Goal: Task Accomplishment & Management: Manage account settings

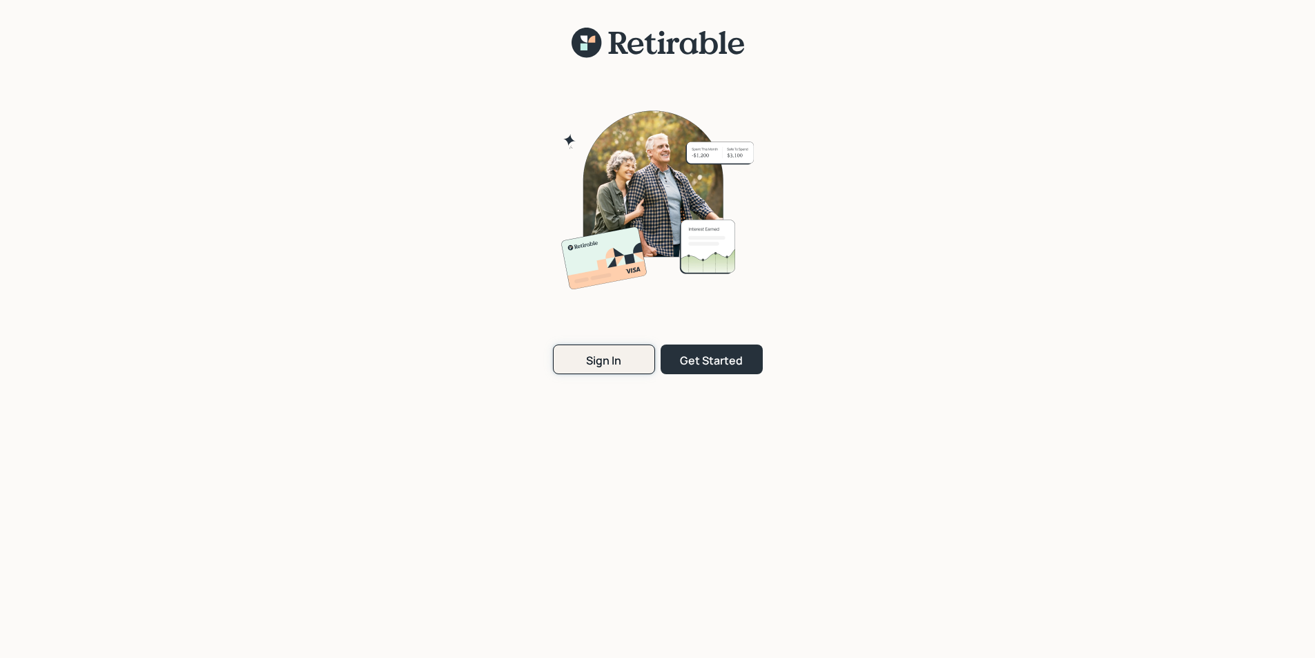
click at [585, 362] on button "Sign In" at bounding box center [604, 360] width 102 height 30
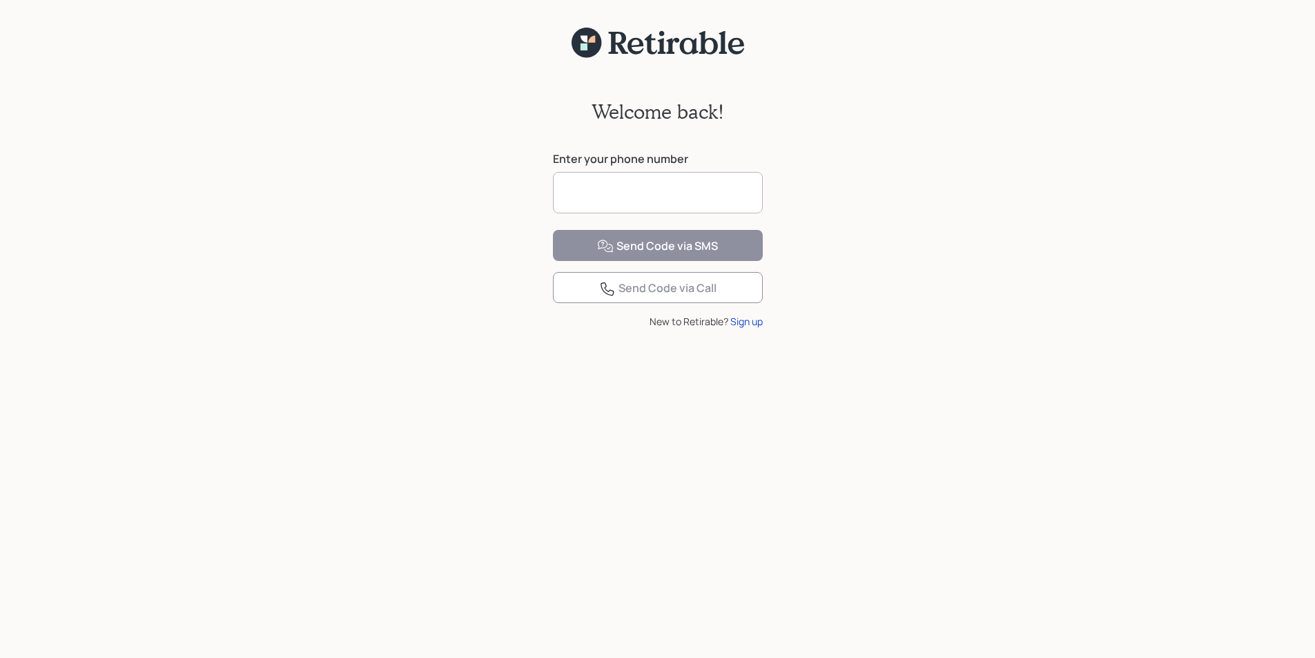
click at [594, 193] on input at bounding box center [658, 192] width 210 height 41
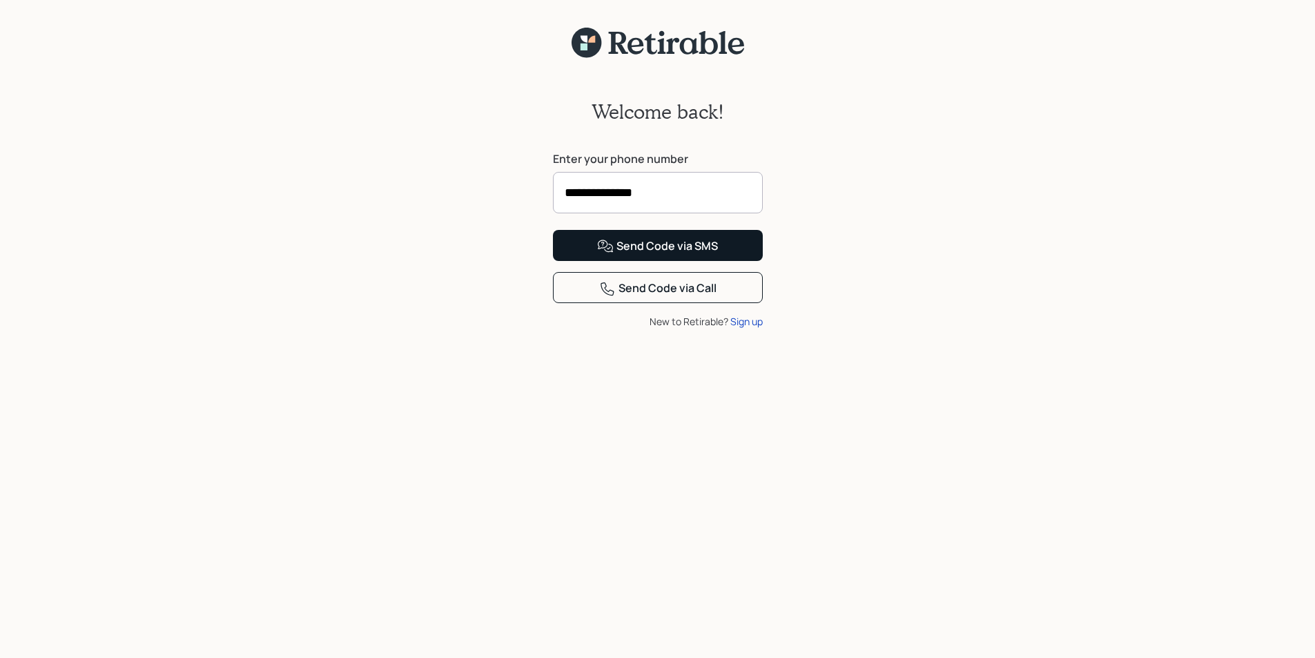
type input "**********"
click at [656, 255] on div "Send Code via SMS" at bounding box center [657, 246] width 121 height 17
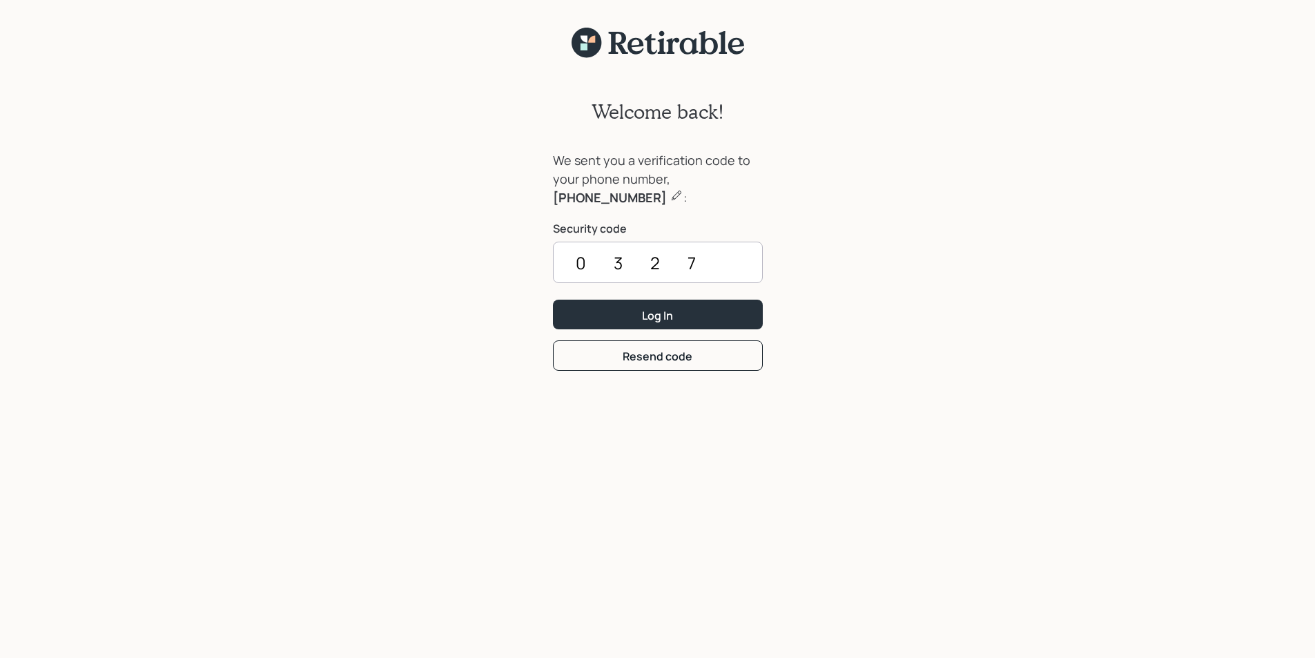
type input "0327"
click at [553, 300] on button "Log In" at bounding box center [658, 315] width 210 height 30
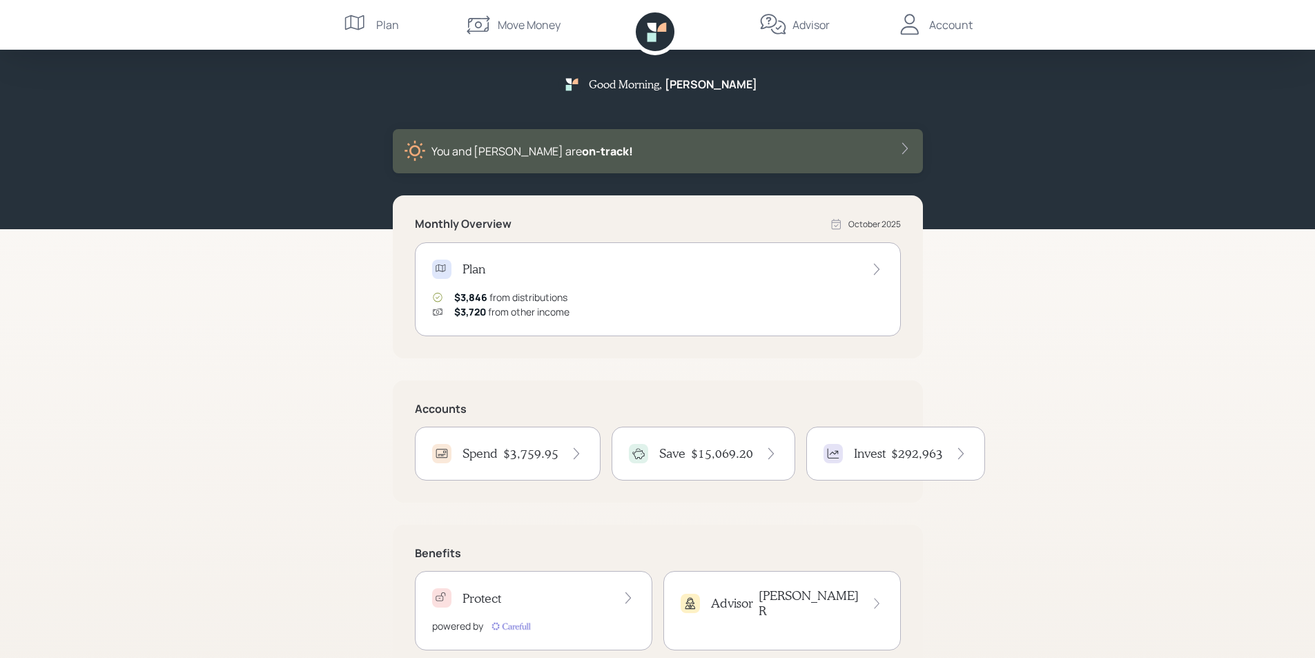
click at [512, 458] on h4 "$3,759.95" at bounding box center [530, 453] width 55 height 15
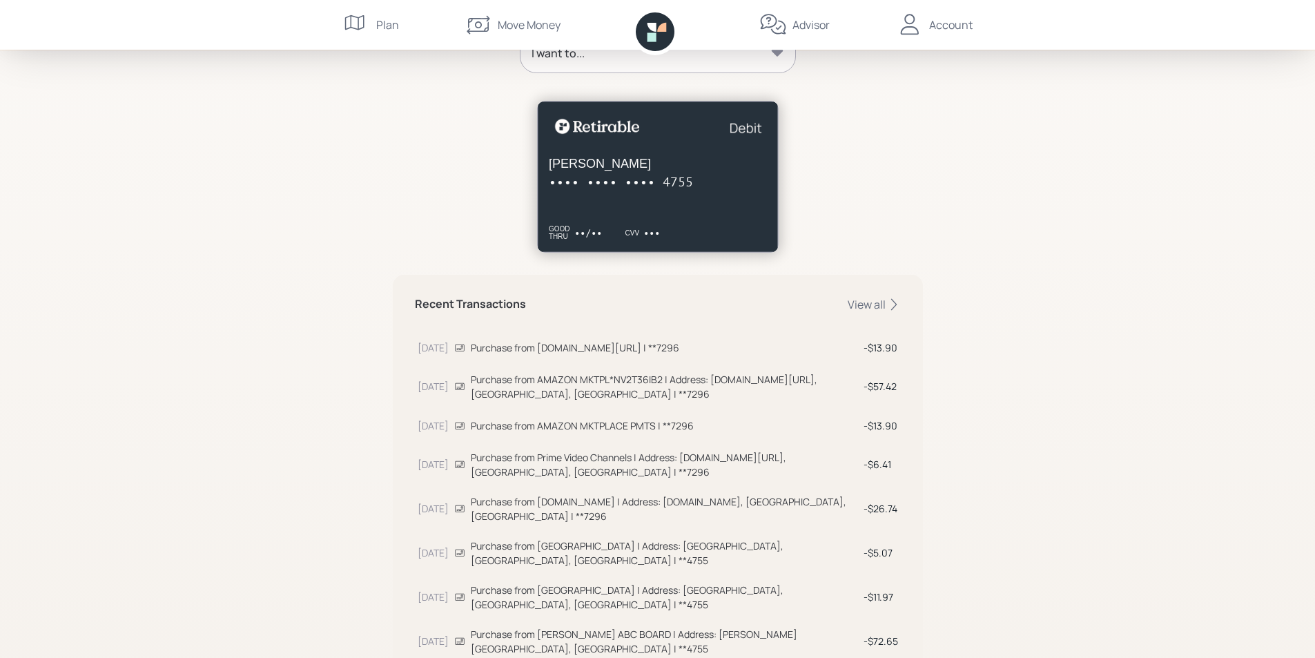
scroll to position [276, 0]
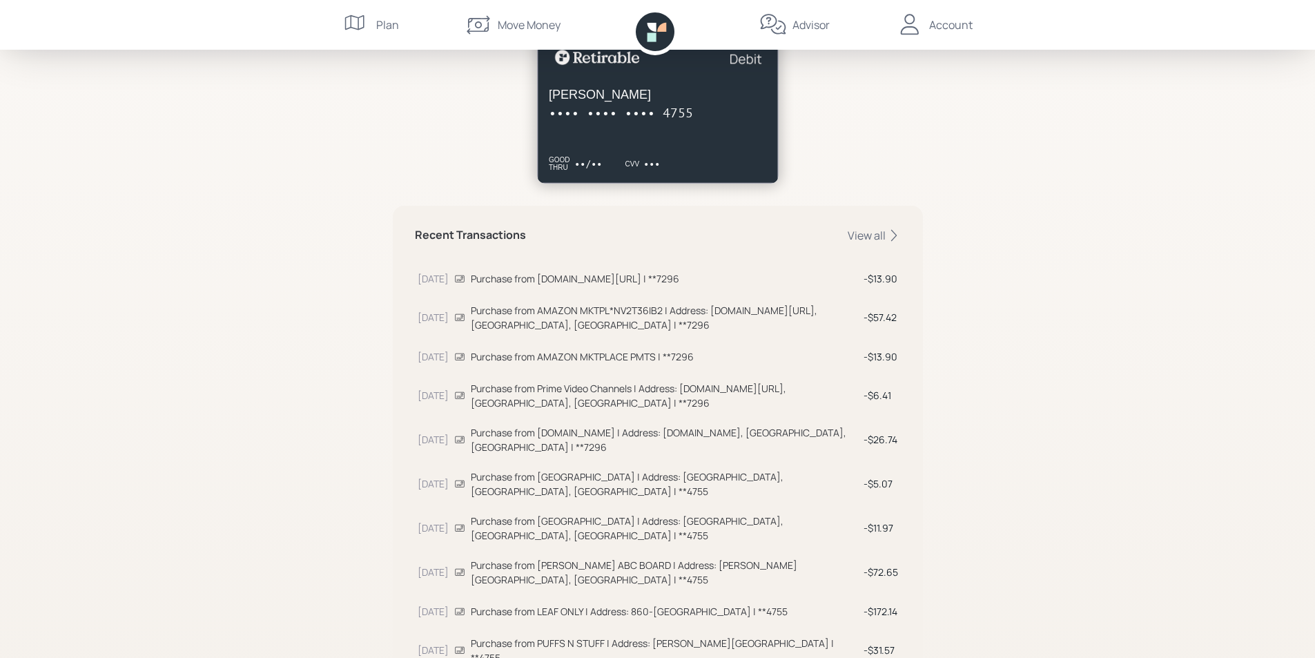
click at [460, 481] on icon at bounding box center [459, 484] width 9 height 7
click at [862, 233] on div "View all" at bounding box center [874, 235] width 53 height 15
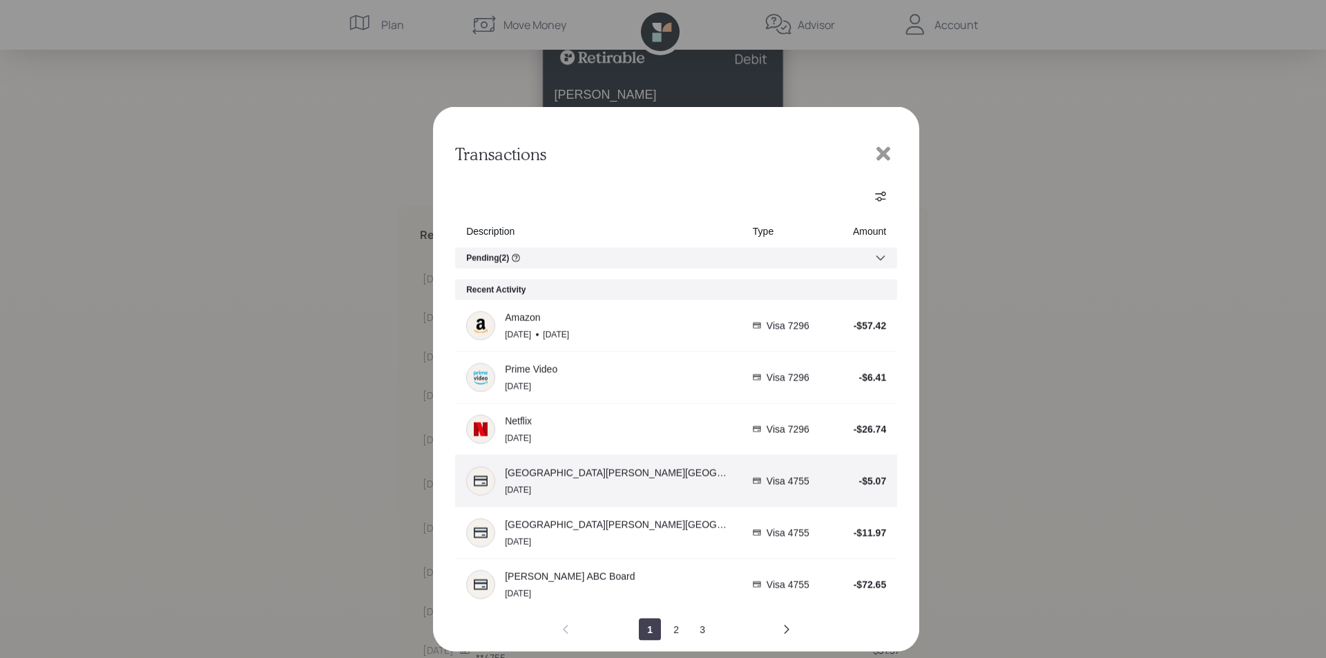
click at [620, 430] on span "Hartsfield-Jackson Atlanta International Airport" at bounding box center [618, 431] width 226 height 11
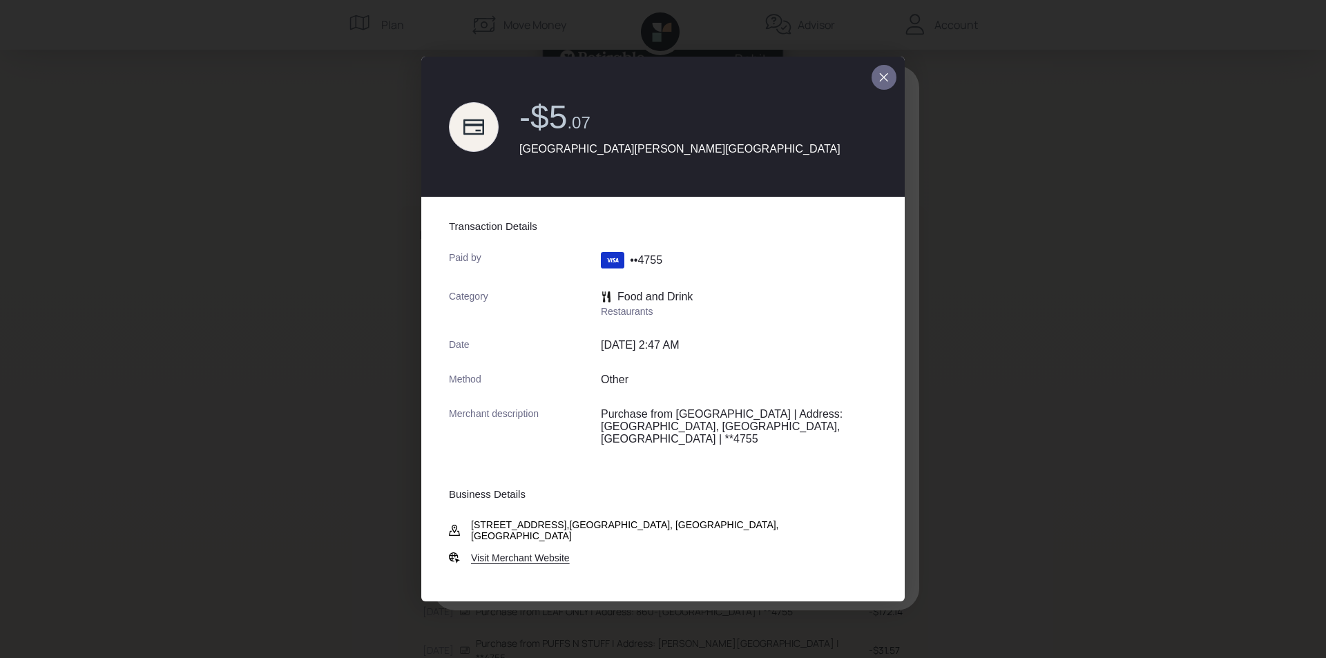
click at [880, 86] on icon "close dialog" at bounding box center [883, 77] width 11 height 17
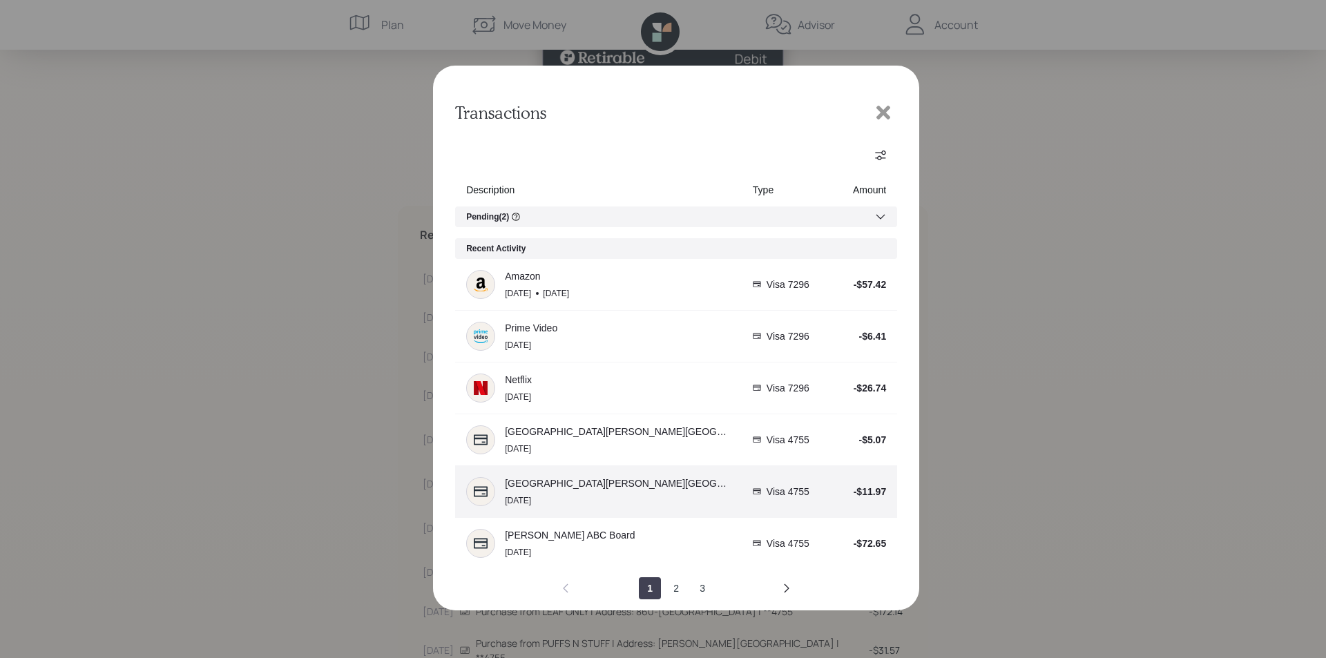
click at [590, 477] on div "Hartsfield-Jackson Atlanta International Airport Oct 7" at bounding box center [598, 491] width 264 height 29
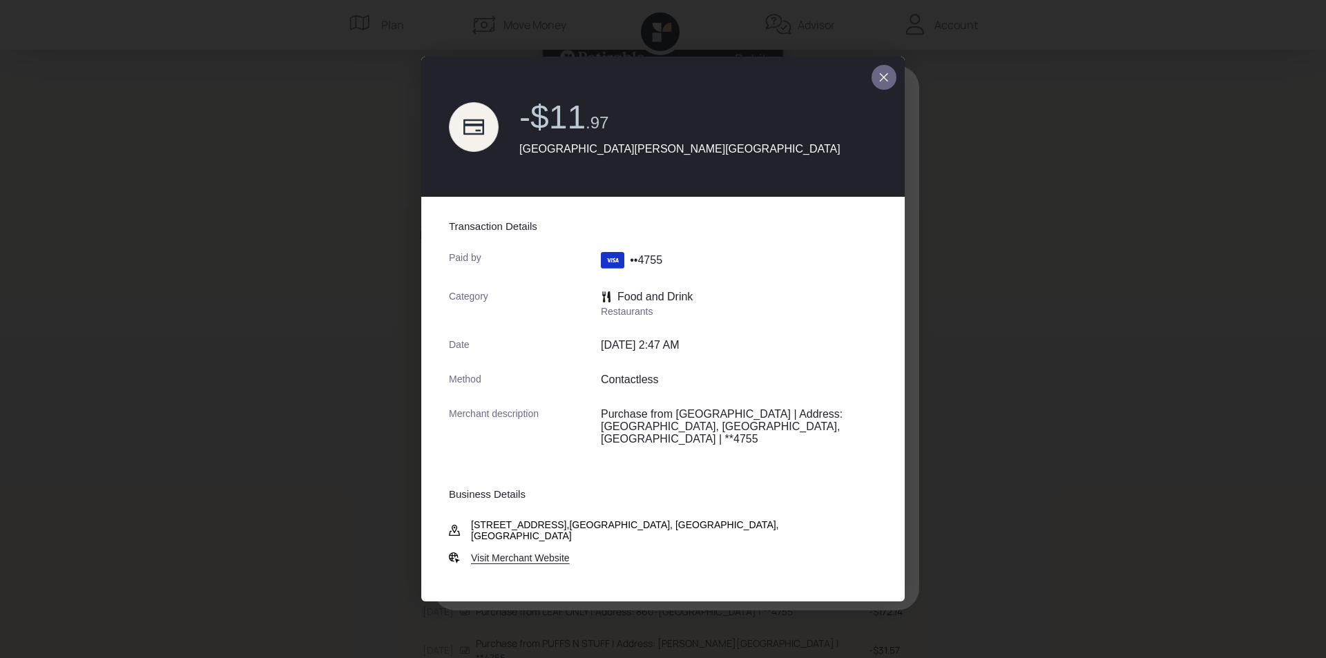
click at [880, 86] on icon "close dialog" at bounding box center [883, 77] width 11 height 17
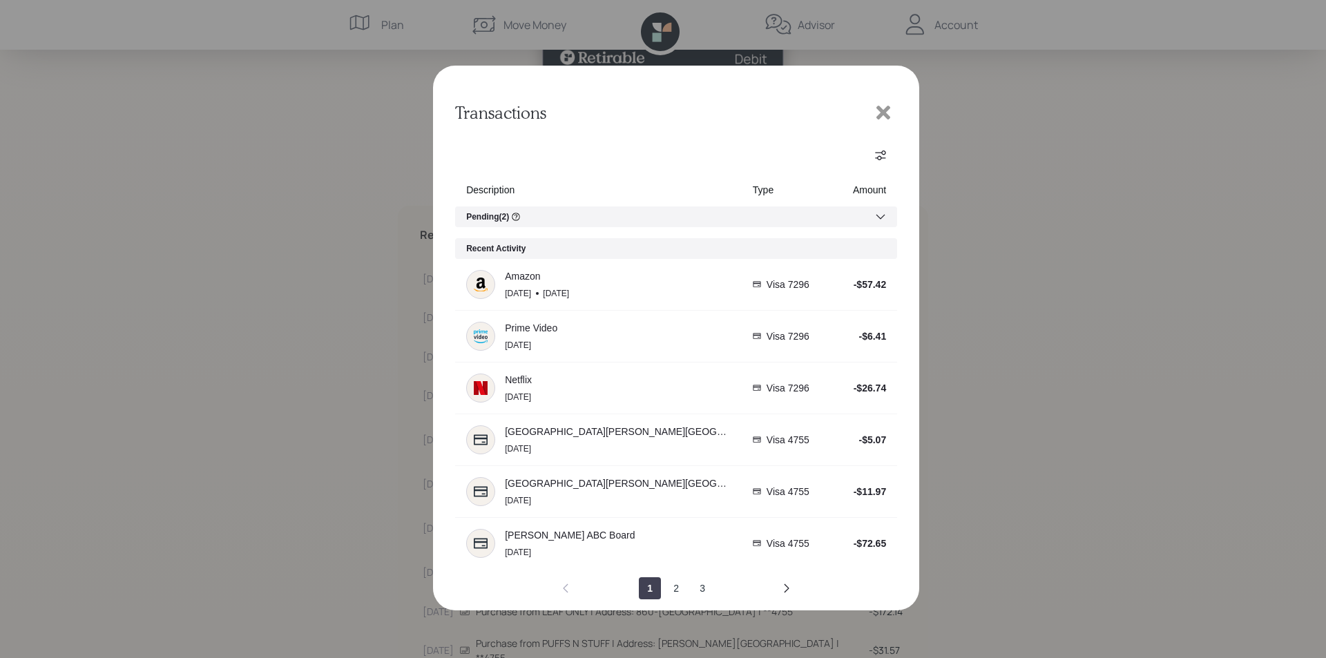
click at [884, 107] on icon at bounding box center [883, 112] width 21 height 21
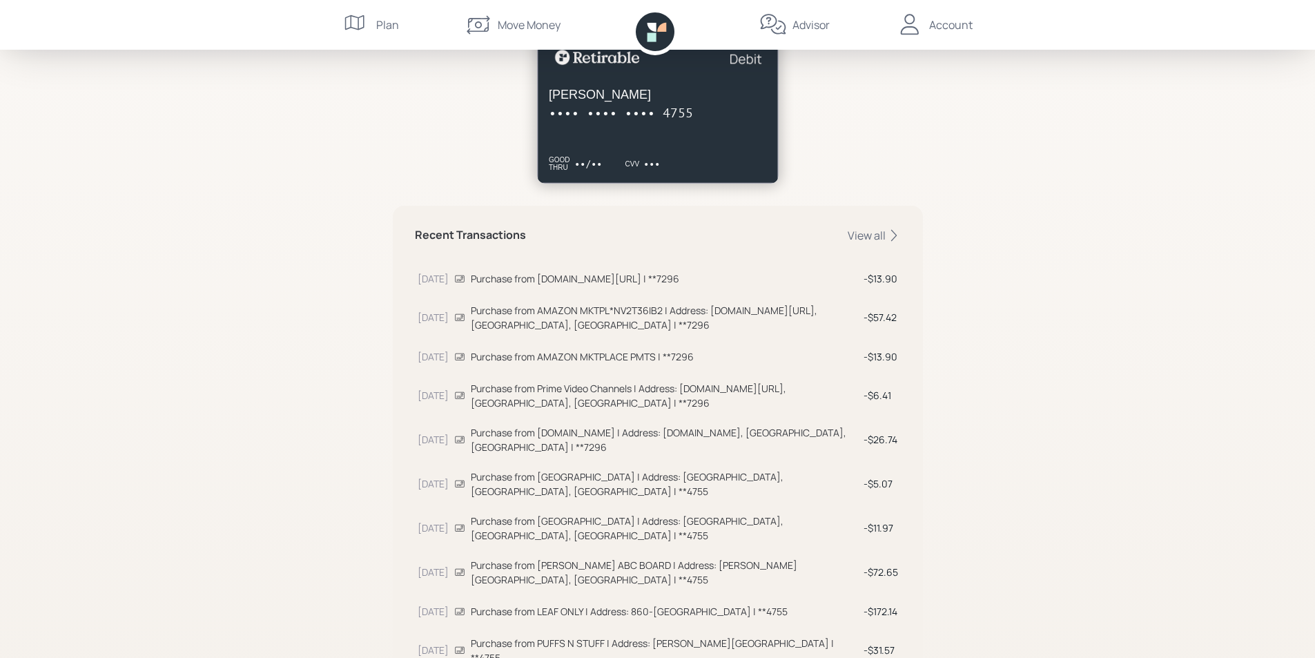
scroll to position [0, 0]
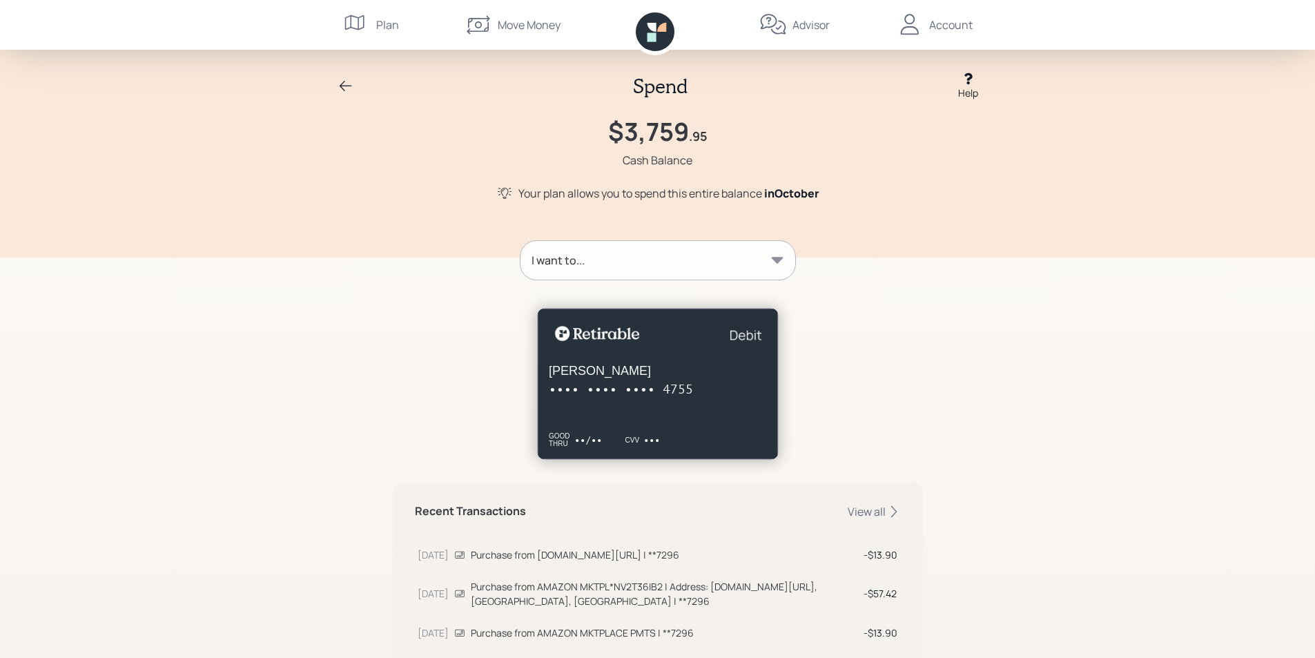
click at [345, 81] on icon at bounding box center [346, 86] width 17 height 17
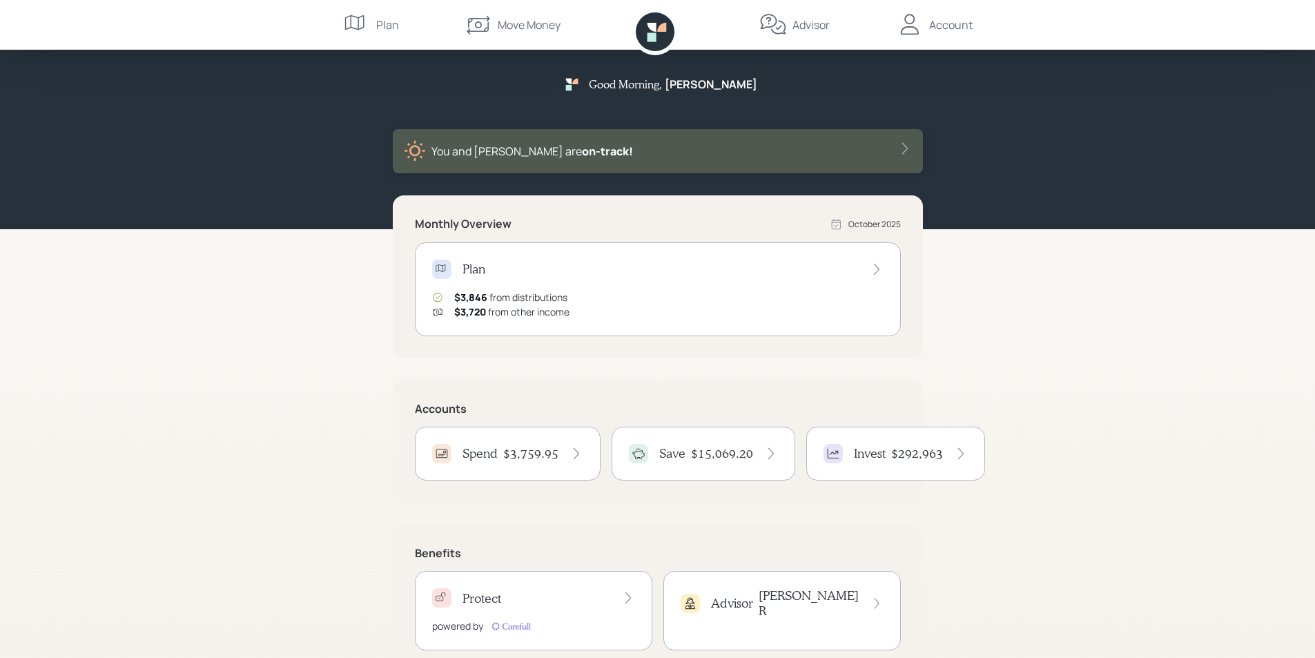
click at [943, 25] on div "Account" at bounding box center [951, 25] width 44 height 17
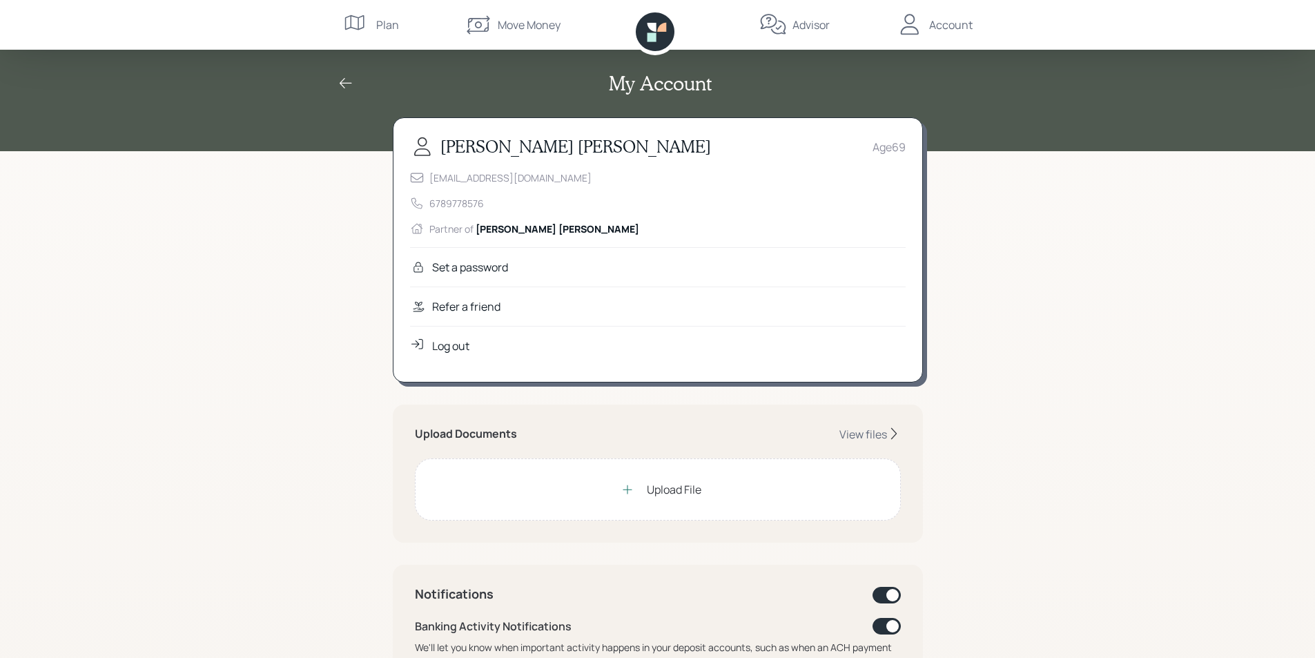
click at [447, 351] on div "Log out" at bounding box center [450, 346] width 37 height 17
